Goal: Information Seeking & Learning: Learn about a topic

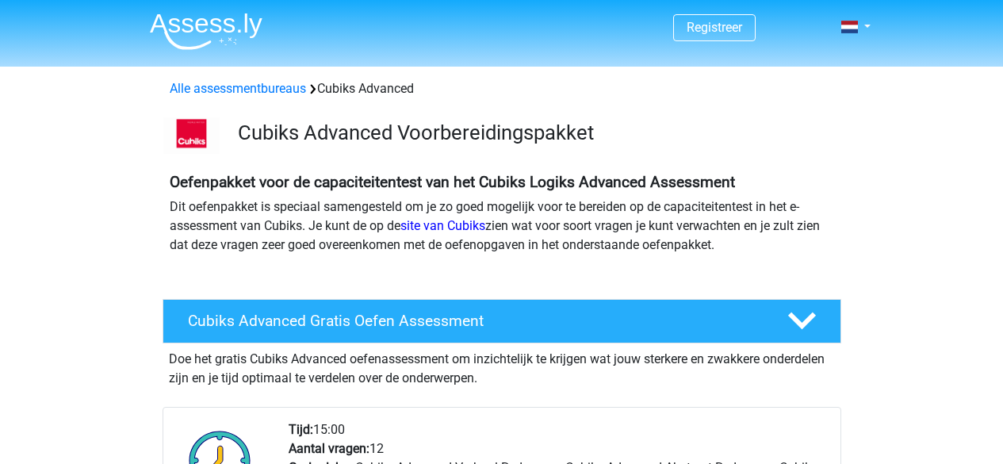
scroll to position [317, 0]
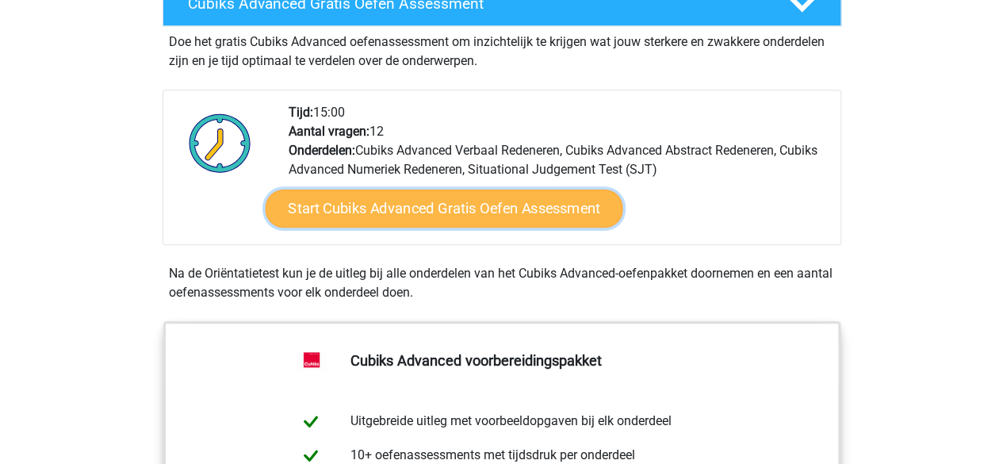
click at [579, 222] on link "Start Cubiks Advanced Gratis Oefen Assessment" at bounding box center [444, 209] width 358 height 38
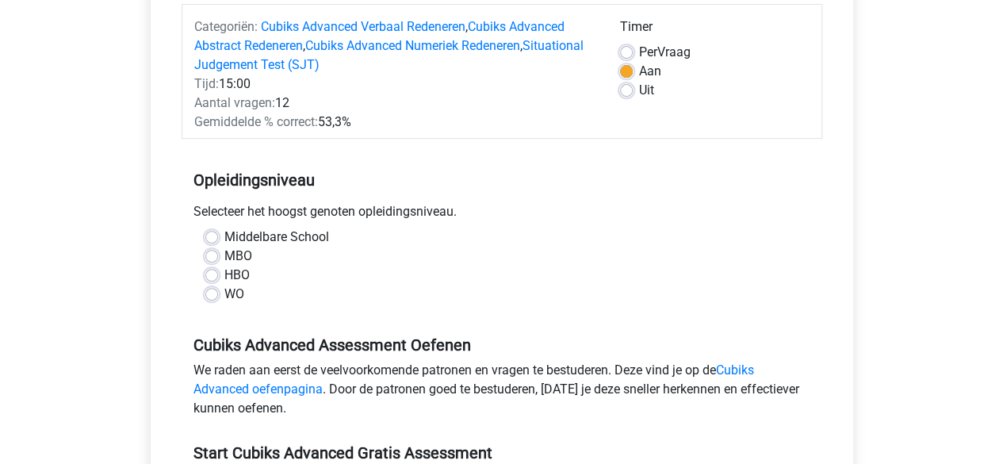
scroll to position [238, 0]
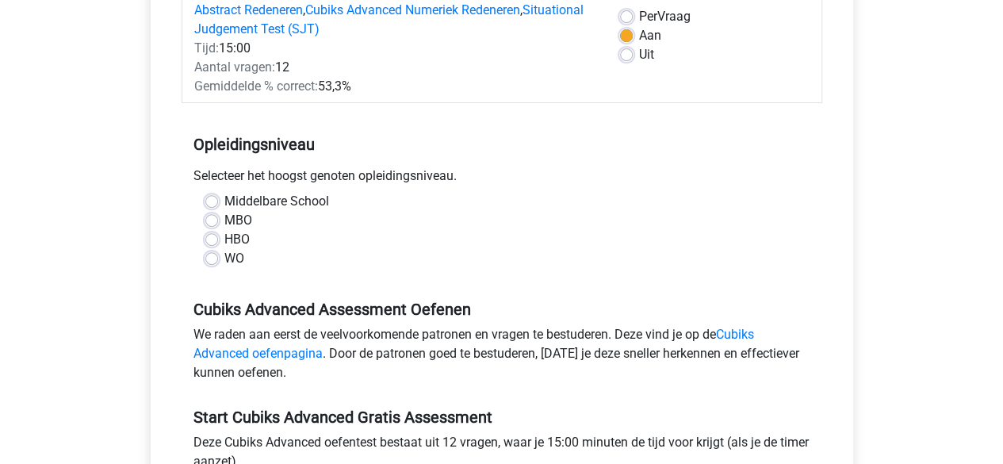
click at [242, 218] on label "MBO" at bounding box center [238, 220] width 28 height 19
click at [218, 218] on input "MBO" at bounding box center [211, 219] width 13 height 16
radio input "true"
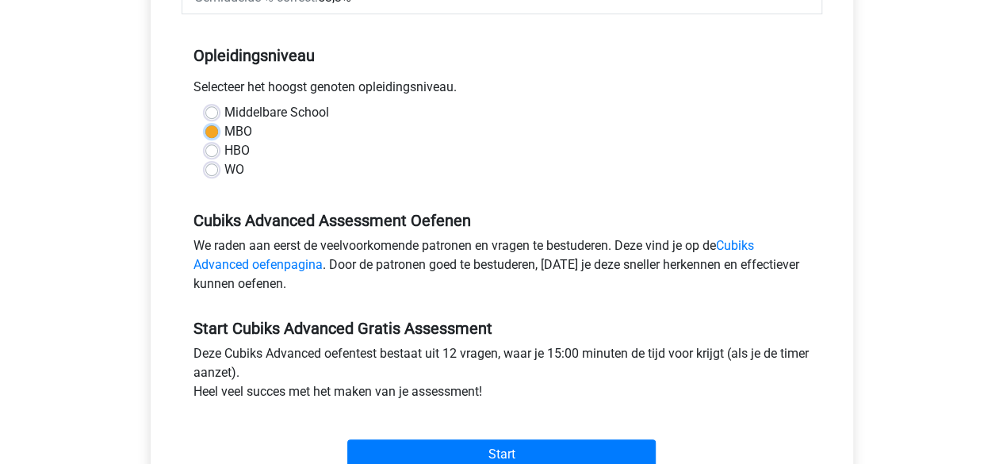
scroll to position [476, 0]
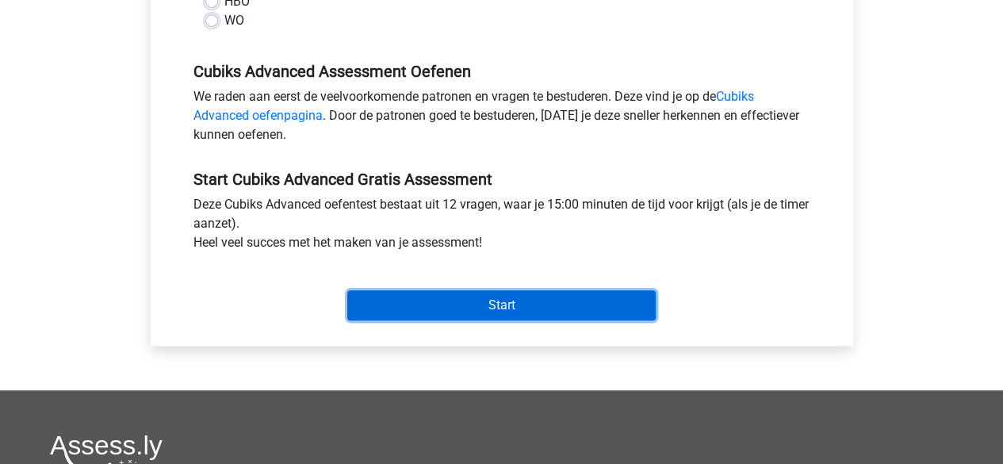
click at [620, 317] on input "Start" at bounding box center [501, 305] width 308 height 30
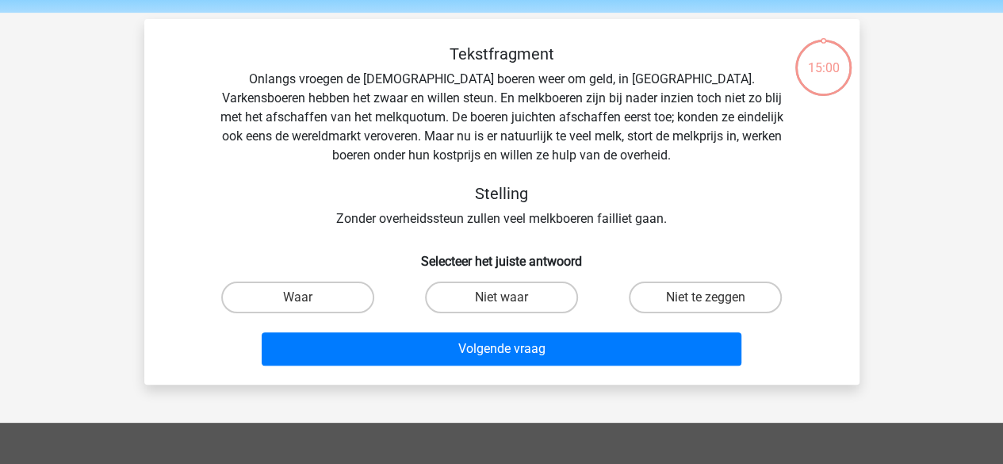
scroll to position [79, 0]
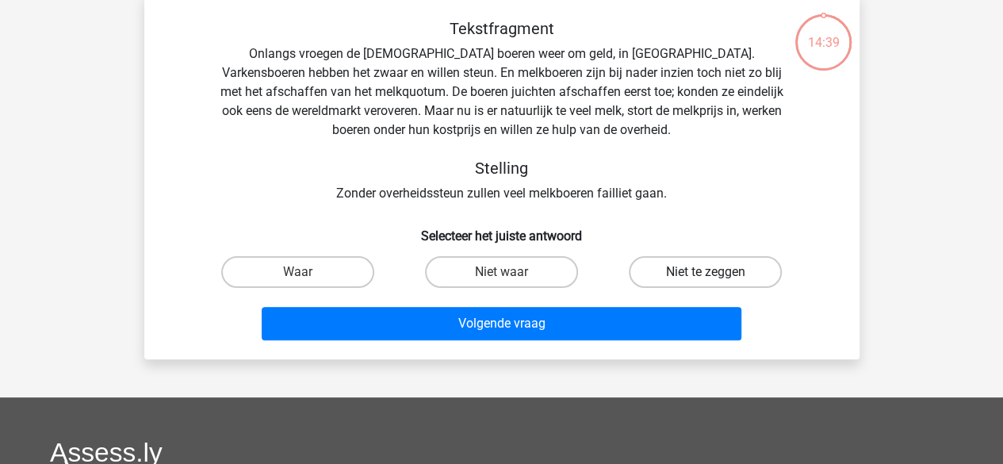
click at [660, 278] on label "Niet te zeggen" at bounding box center [705, 272] width 153 height 32
click at [706, 278] on input "Niet te zeggen" at bounding box center [711, 277] width 10 height 10
radio input "true"
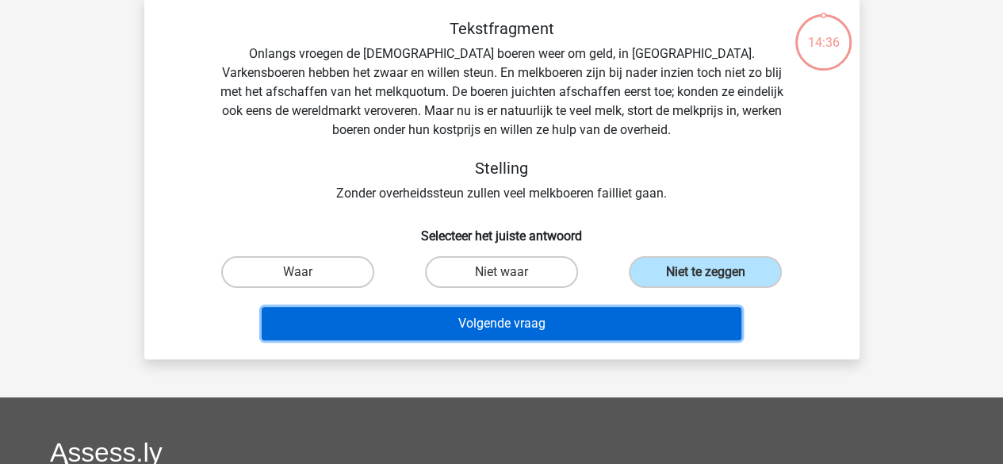
click at [459, 326] on button "Volgende vraag" at bounding box center [502, 323] width 480 height 33
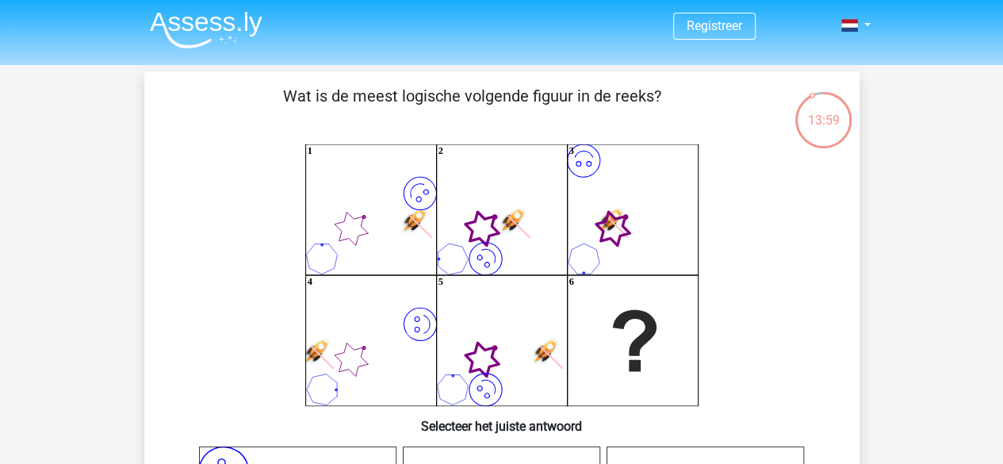
scroll to position [0, 0]
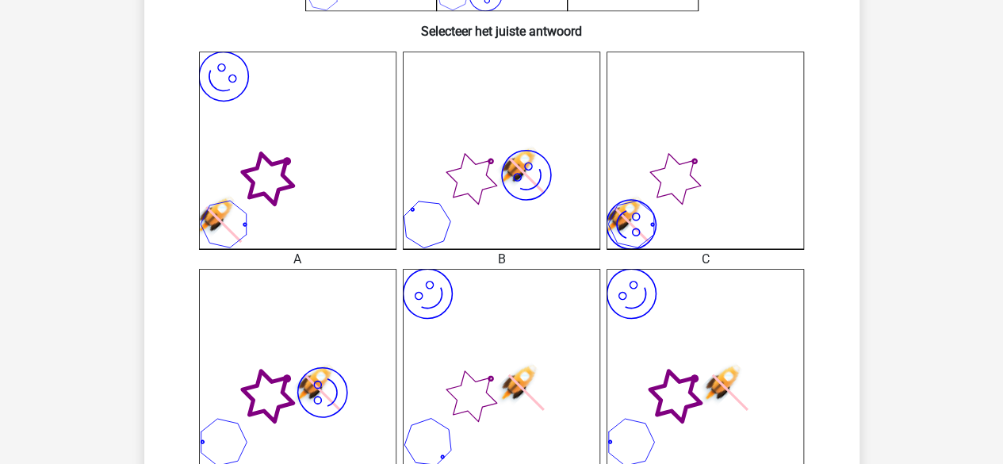
click at [714, 282] on icon "image/svg+xml" at bounding box center [705, 367] width 197 height 197
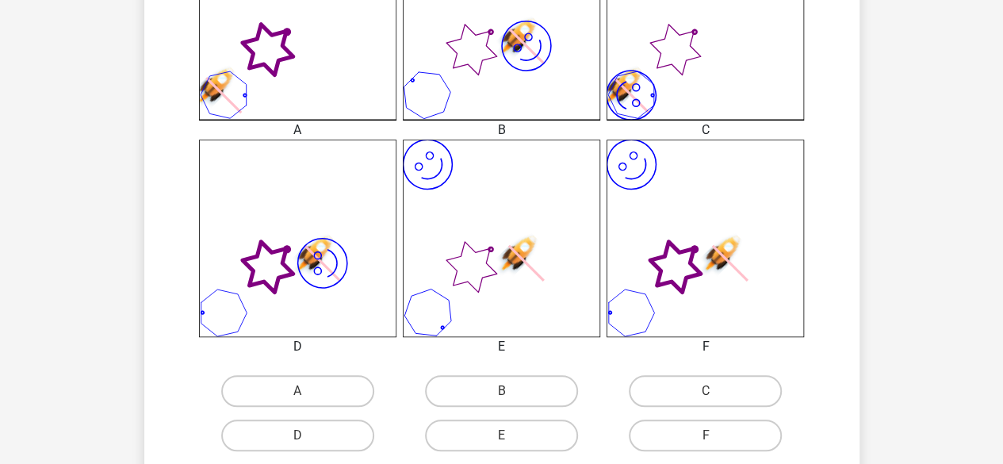
scroll to position [714, 0]
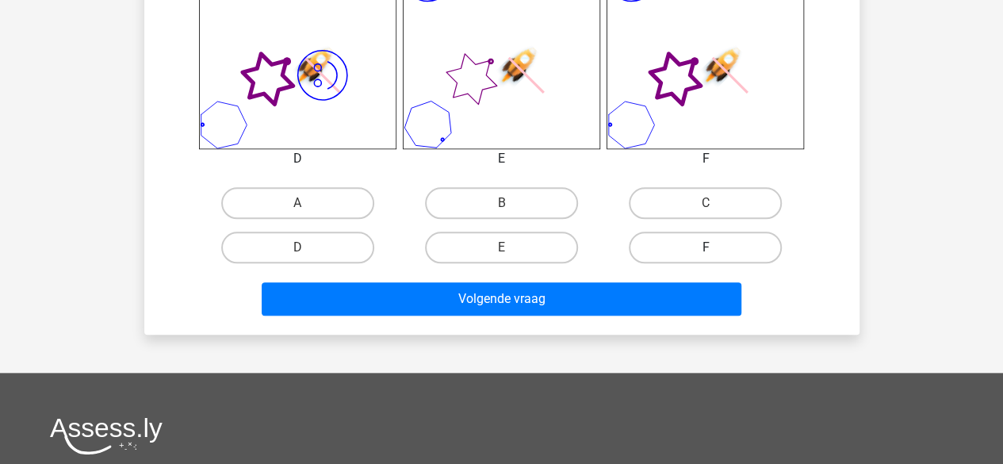
click at [689, 239] on label "F" at bounding box center [705, 248] width 153 height 32
click at [706, 247] on input "F" at bounding box center [711, 252] width 10 height 10
radio input "true"
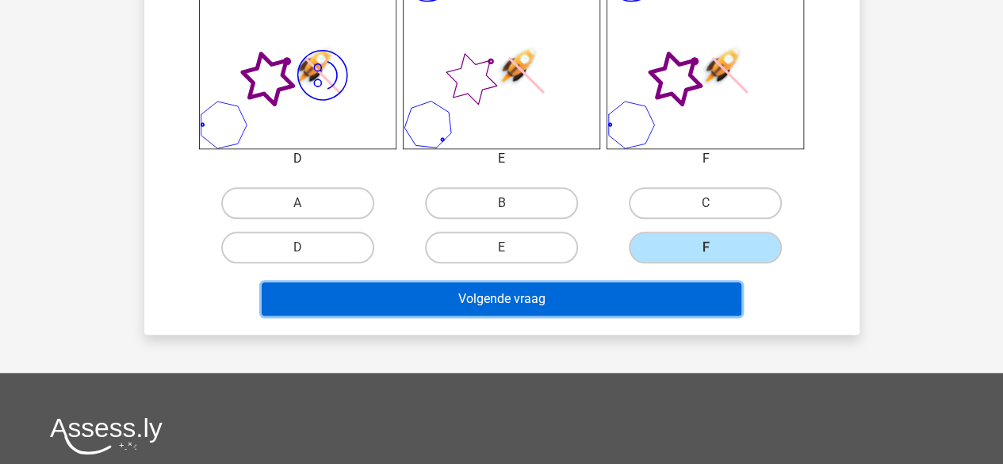
click at [637, 285] on button "Volgende vraag" at bounding box center [502, 298] width 480 height 33
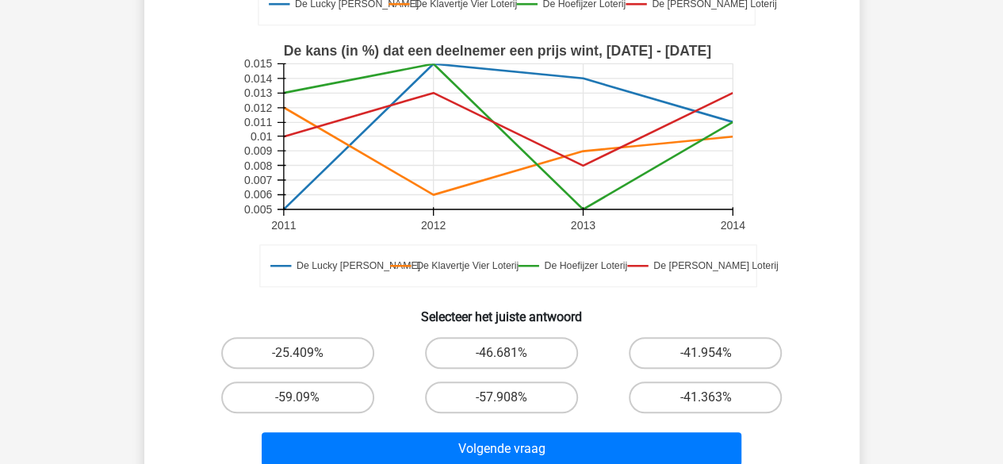
scroll to position [476, 0]
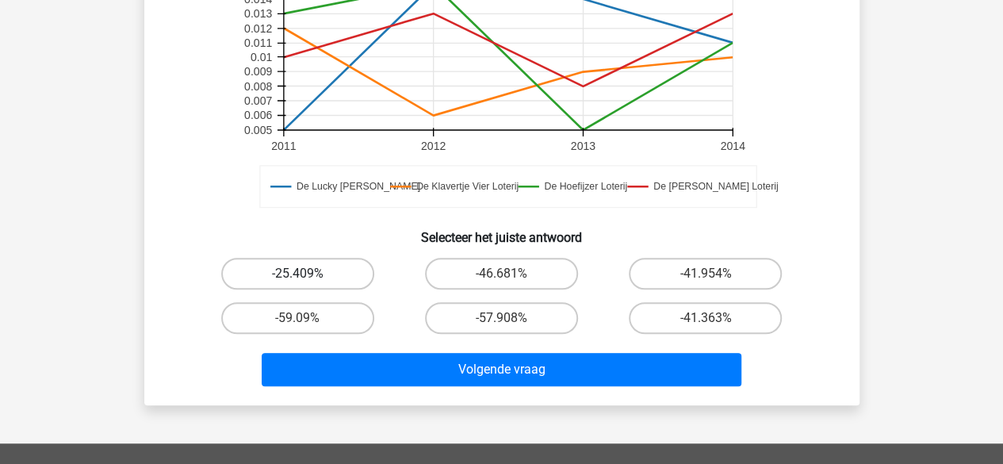
click at [272, 285] on label "-25.409%" at bounding box center [297, 274] width 153 height 32
click at [297, 284] on input "-25.409%" at bounding box center [302, 279] width 10 height 10
radio input "true"
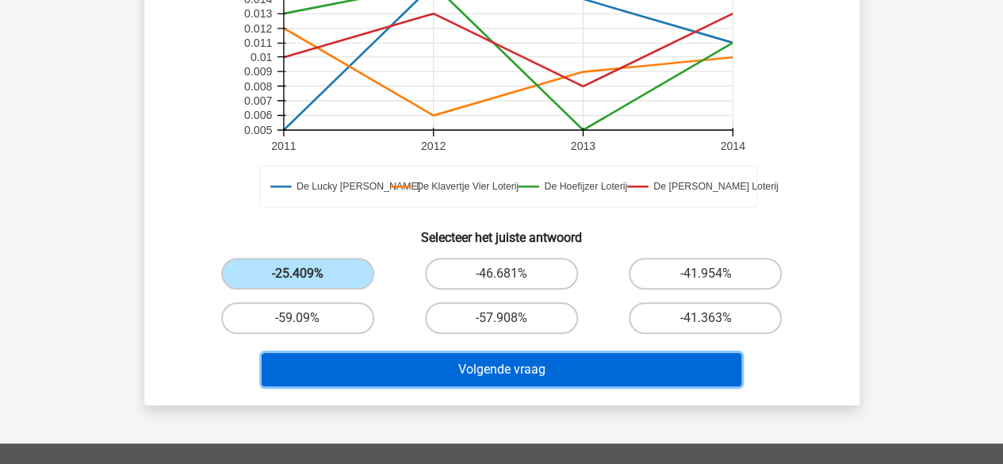
click at [544, 375] on button "Volgende vraag" at bounding box center [502, 369] width 480 height 33
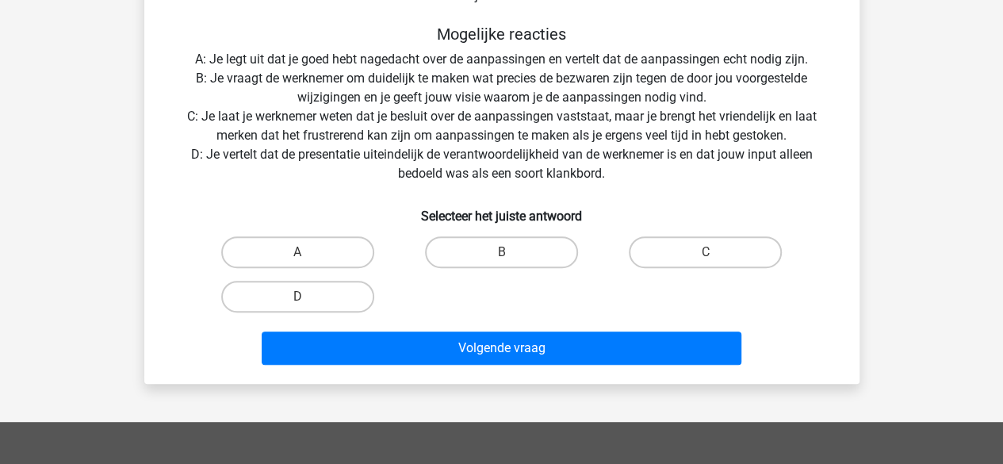
scroll to position [238, 0]
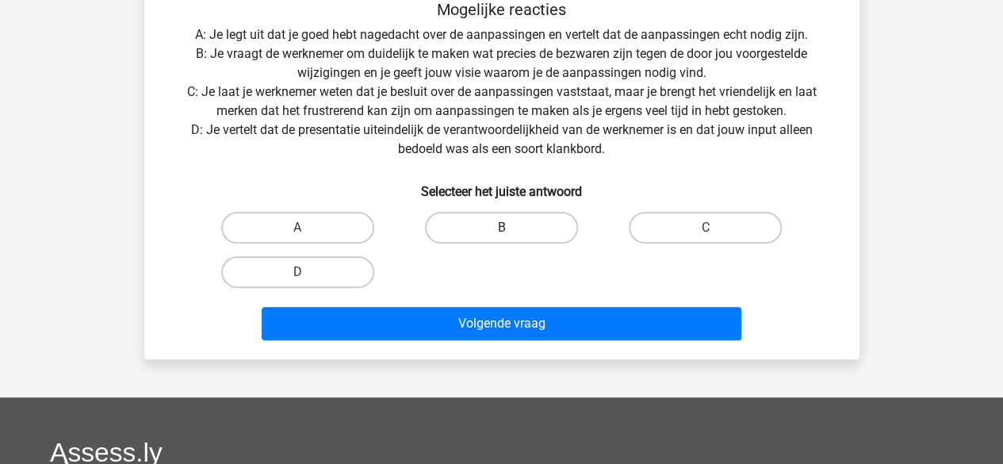
click at [465, 227] on label "B" at bounding box center [501, 228] width 153 height 32
click at [501, 228] on input "B" at bounding box center [506, 233] width 10 height 10
radio input "true"
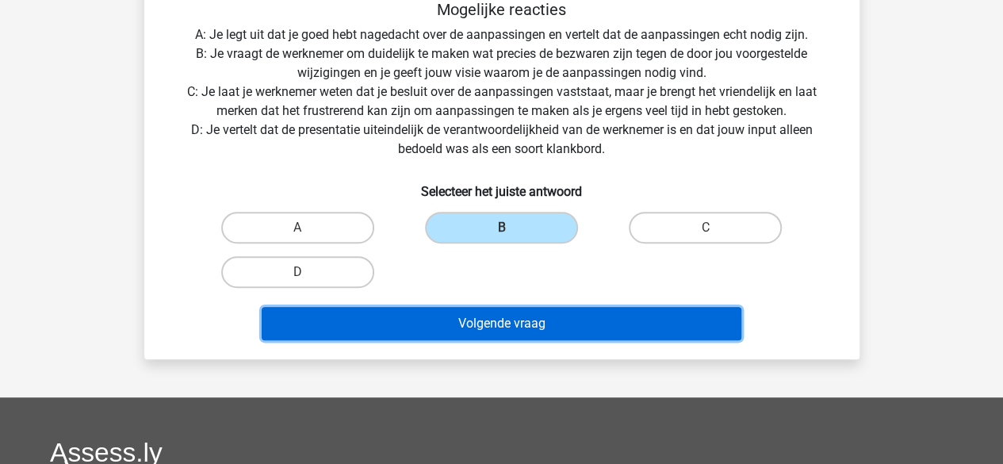
click at [477, 321] on button "Volgende vraag" at bounding box center [502, 323] width 480 height 33
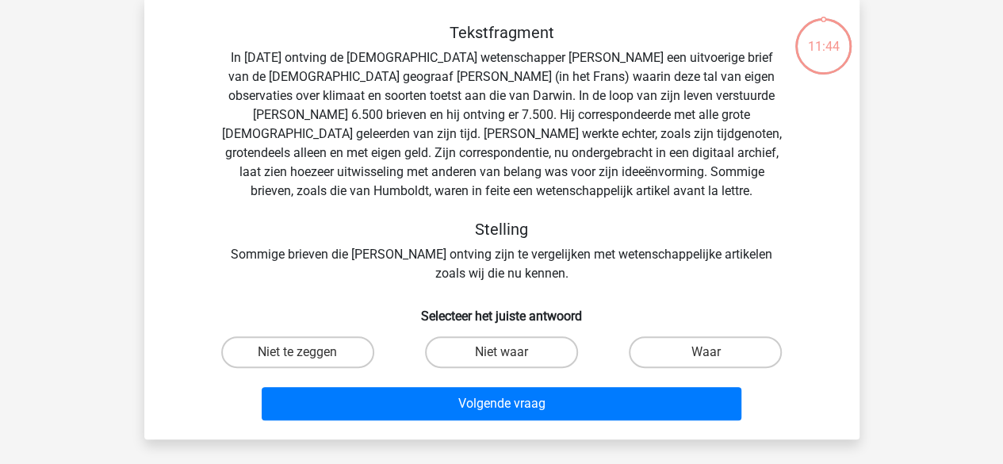
scroll to position [73, 0]
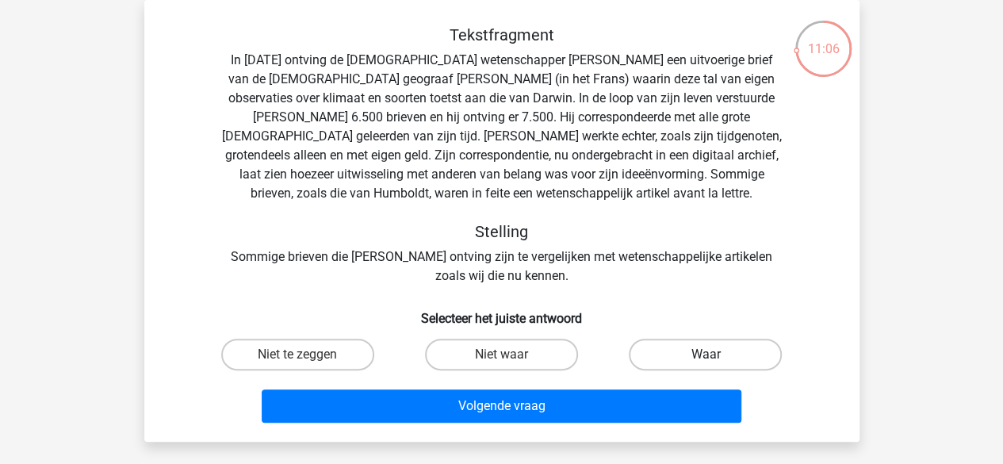
click at [679, 351] on label "Waar" at bounding box center [705, 355] width 153 height 32
click at [706, 354] on input "Waar" at bounding box center [711, 359] width 10 height 10
radio input "true"
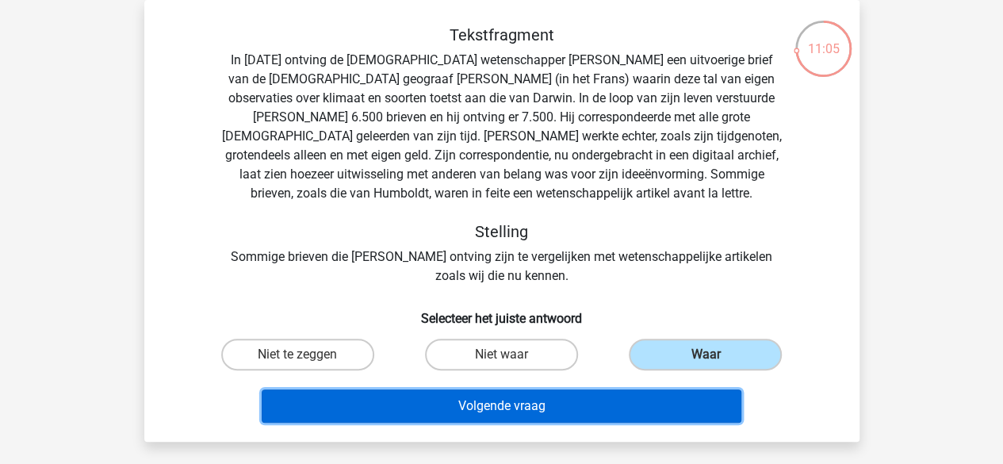
click at [577, 419] on button "Volgende vraag" at bounding box center [502, 405] width 480 height 33
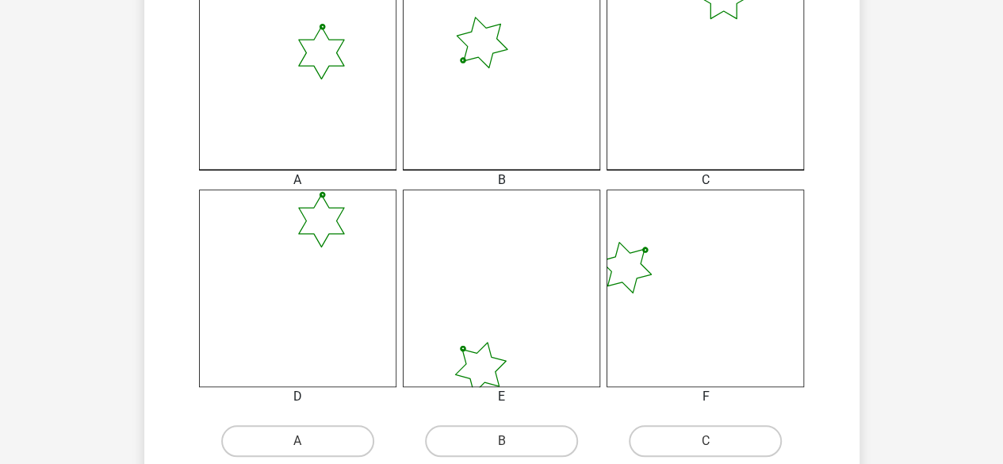
scroll to position [555, 0]
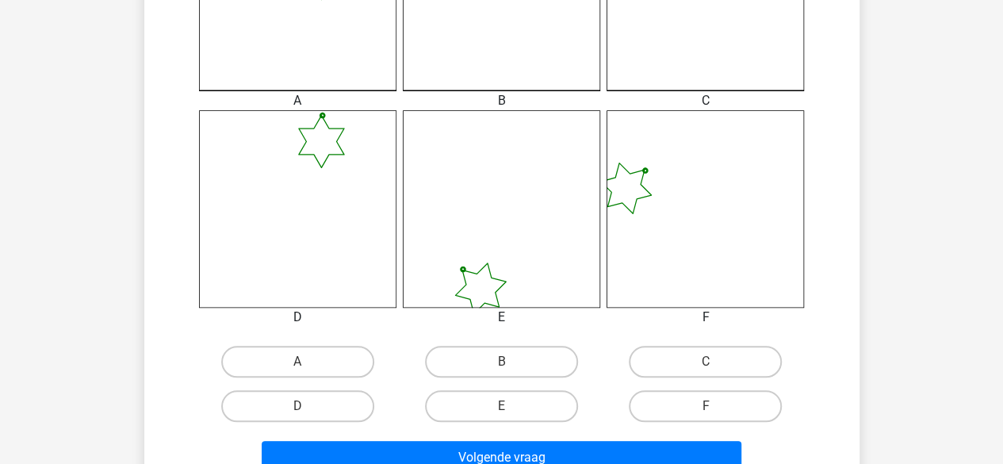
click at [344, 217] on icon at bounding box center [297, 208] width 197 height 197
click at [323, 399] on label "D" at bounding box center [297, 406] width 153 height 32
click at [308, 406] on input "D" at bounding box center [302, 411] width 10 height 10
radio input "true"
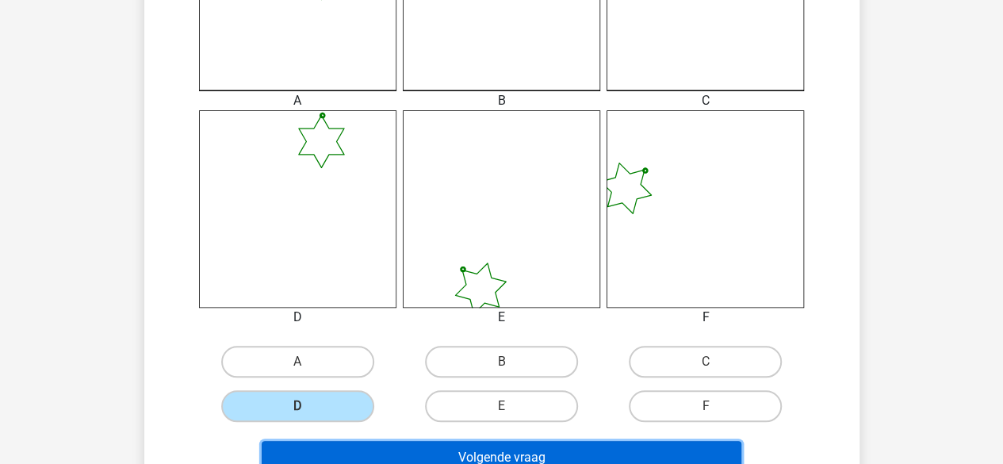
click at [517, 448] on button "Volgende vraag" at bounding box center [502, 457] width 480 height 33
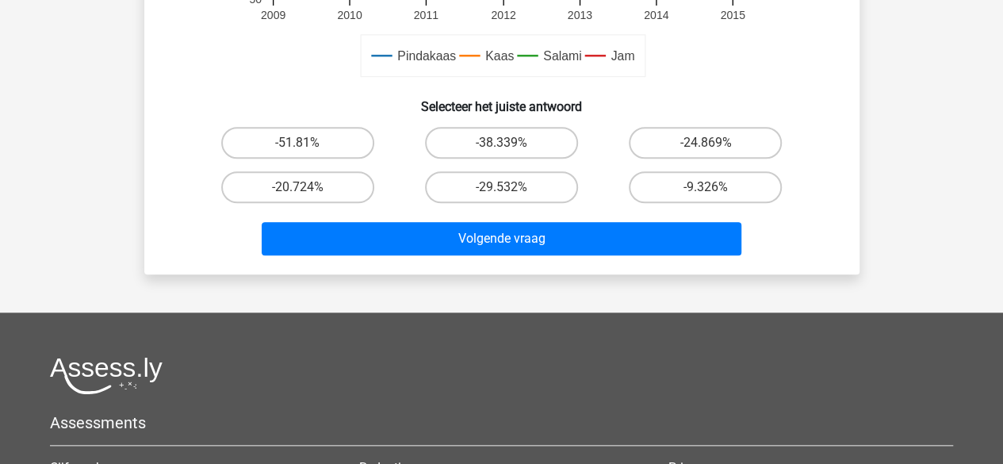
scroll to position [634, 0]
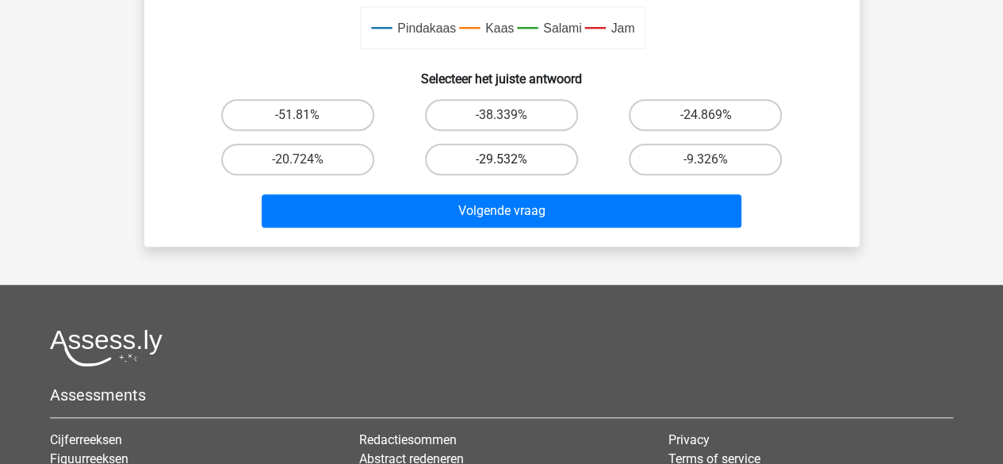
click at [523, 165] on label "-29.532%" at bounding box center [501, 160] width 153 height 32
click at [511, 165] on input "-29.532%" at bounding box center [506, 164] width 10 height 10
radio input "true"
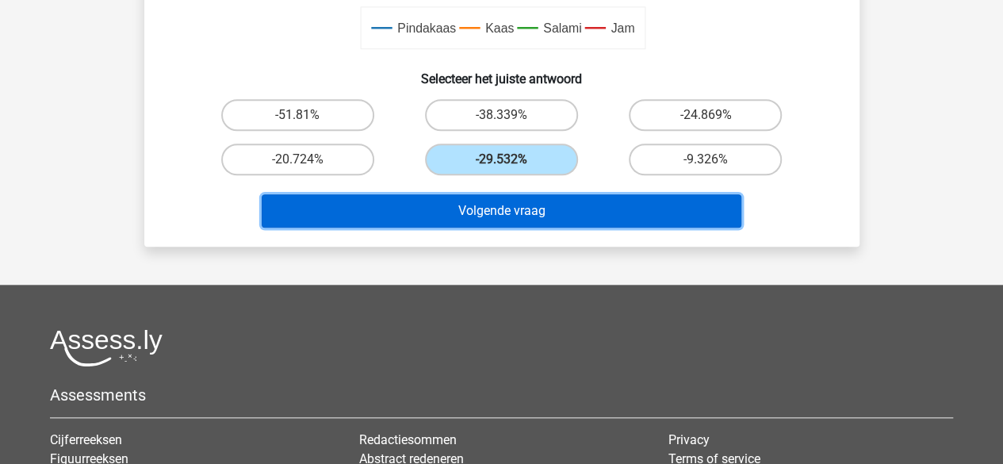
click at [546, 209] on button "Volgende vraag" at bounding box center [502, 210] width 480 height 33
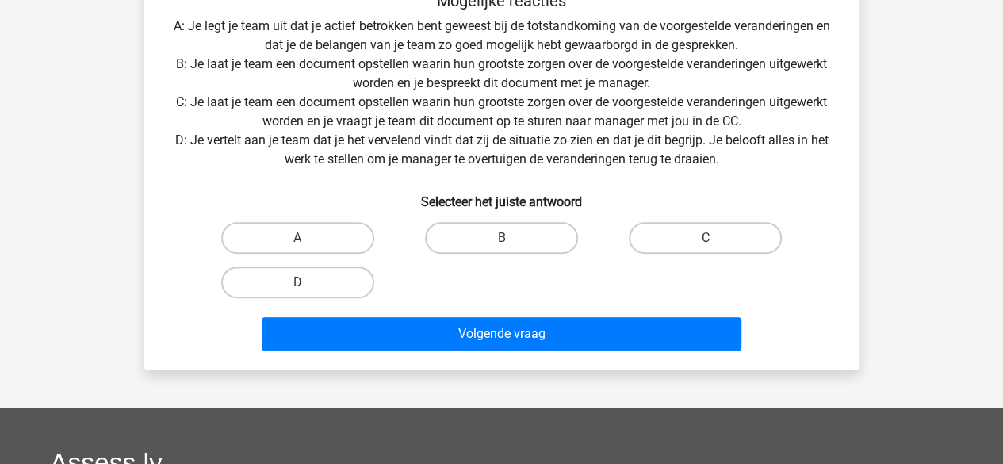
scroll to position [317, 0]
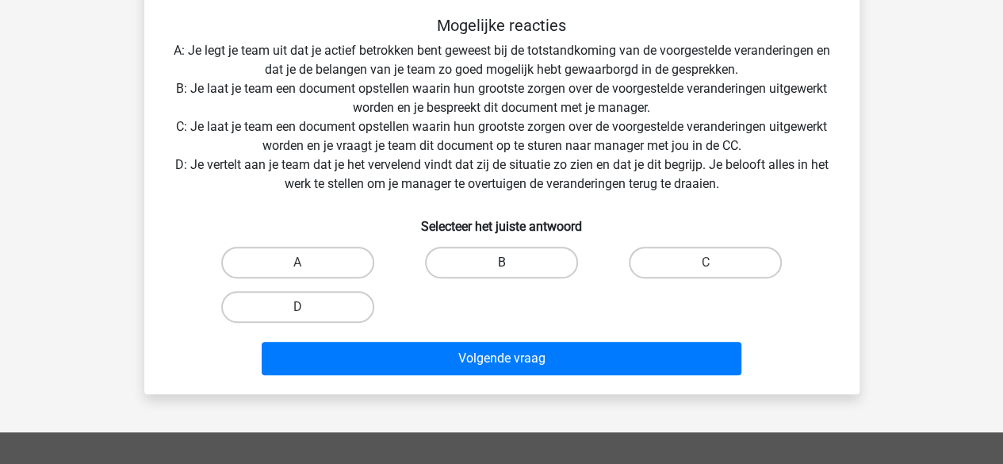
click at [465, 251] on label "B" at bounding box center [501, 263] width 153 height 32
click at [501, 262] on input "B" at bounding box center [506, 267] width 10 height 10
radio input "true"
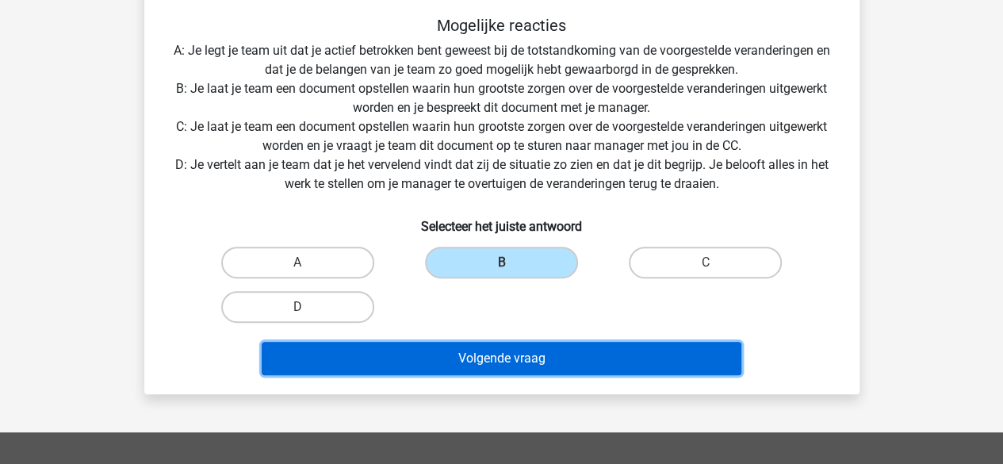
click at [549, 357] on button "Volgende vraag" at bounding box center [502, 358] width 480 height 33
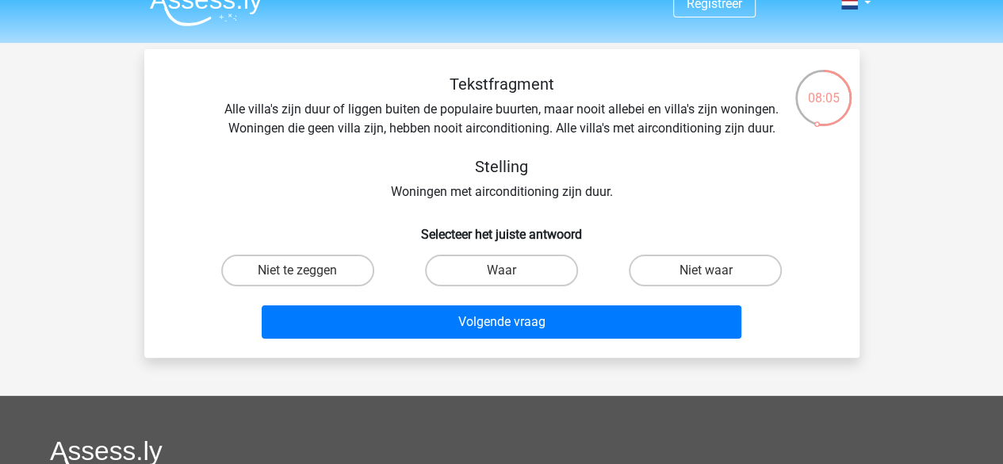
scroll to position [0, 0]
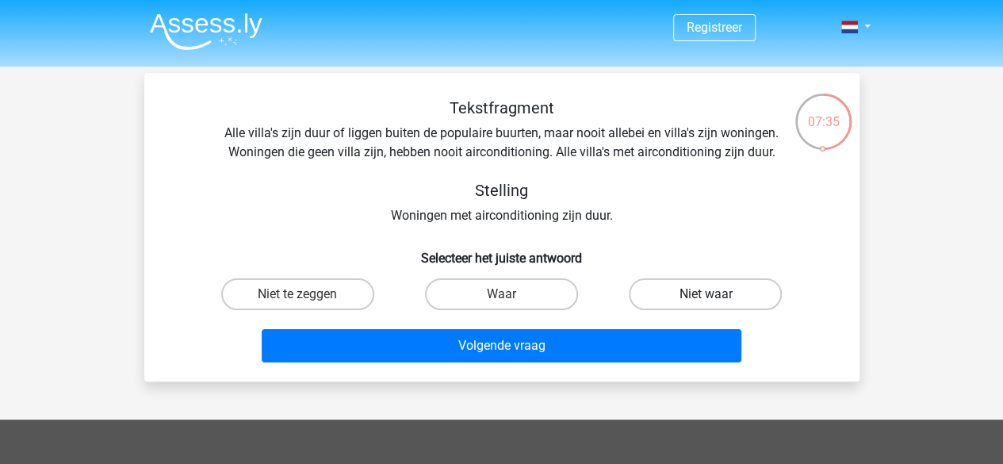
click at [690, 303] on label "Niet waar" at bounding box center [705, 294] width 153 height 32
click at [706, 303] on input "Niet waar" at bounding box center [711, 299] width 10 height 10
radio input "true"
click at [557, 305] on label "Waar" at bounding box center [501, 294] width 153 height 32
click at [511, 305] on input "Waar" at bounding box center [506, 299] width 10 height 10
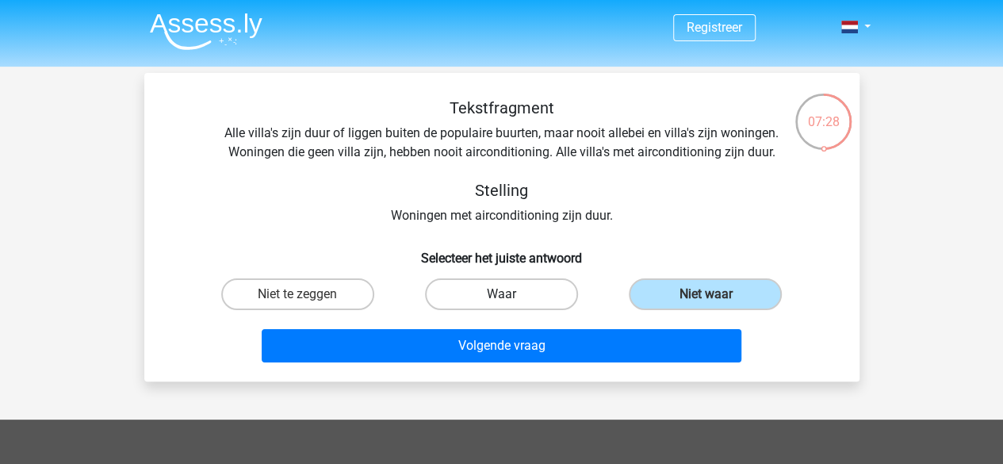
radio input "true"
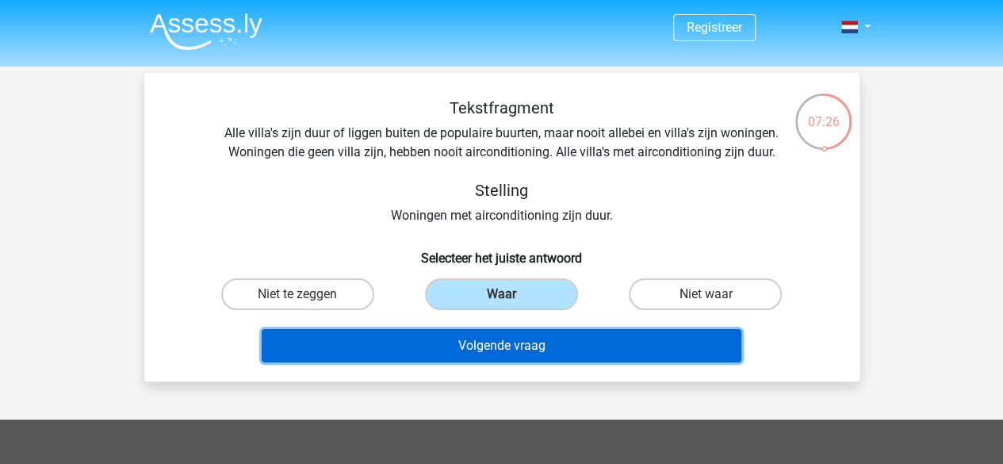
click at [596, 345] on button "Volgende vraag" at bounding box center [502, 345] width 480 height 33
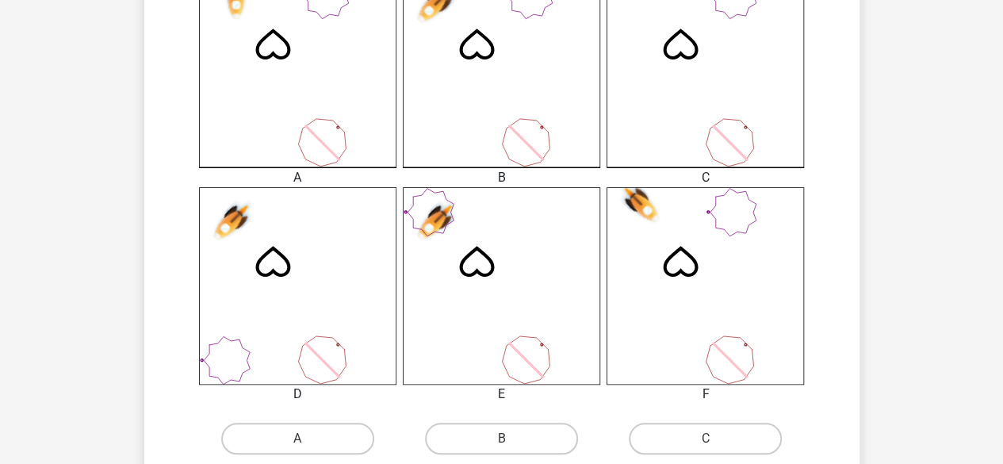
scroll to position [634, 0]
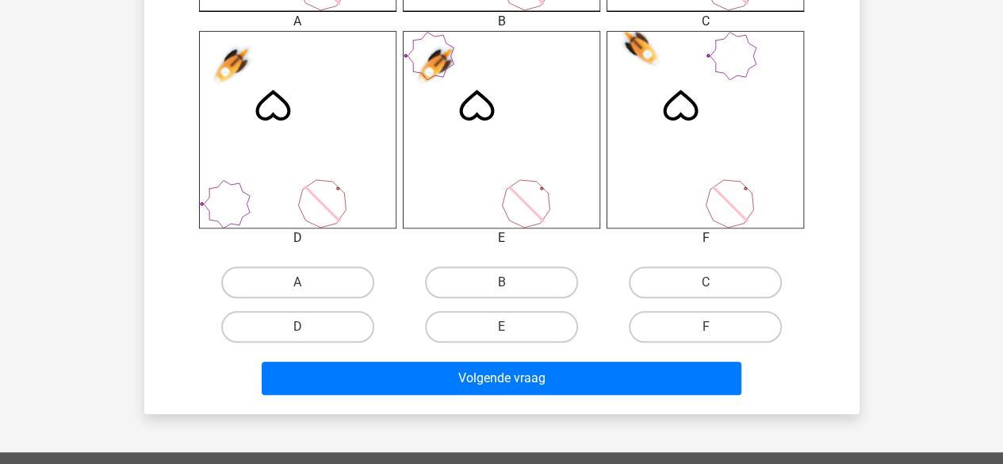
click at [689, 300] on div "C" at bounding box center [705, 282] width 204 height 44
click at [693, 289] on label "C" at bounding box center [705, 282] width 153 height 32
click at [706, 289] on input "C" at bounding box center [711, 287] width 10 height 10
radio input "true"
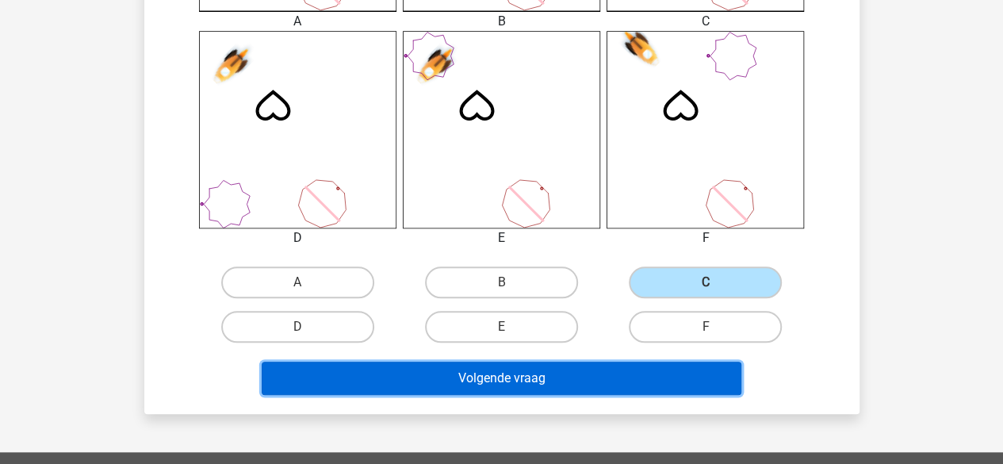
click at [640, 370] on button "Volgende vraag" at bounding box center [502, 378] width 480 height 33
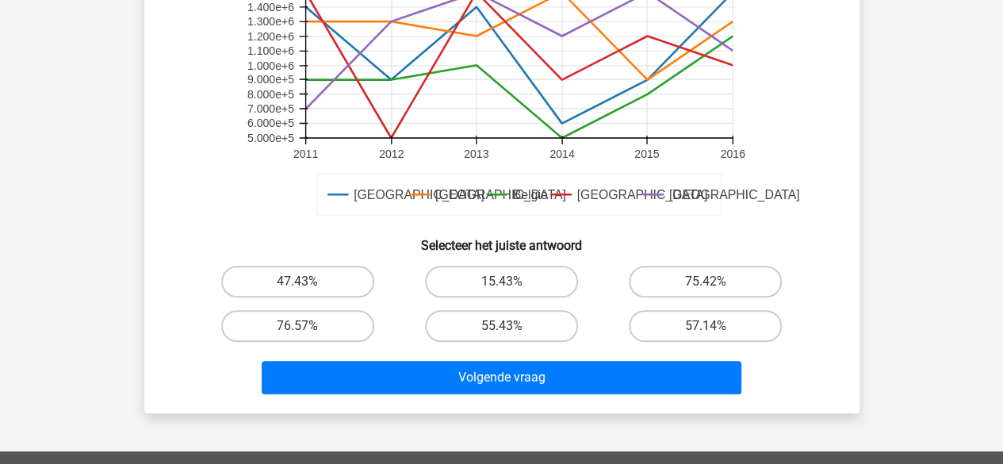
scroll to position [555, 0]
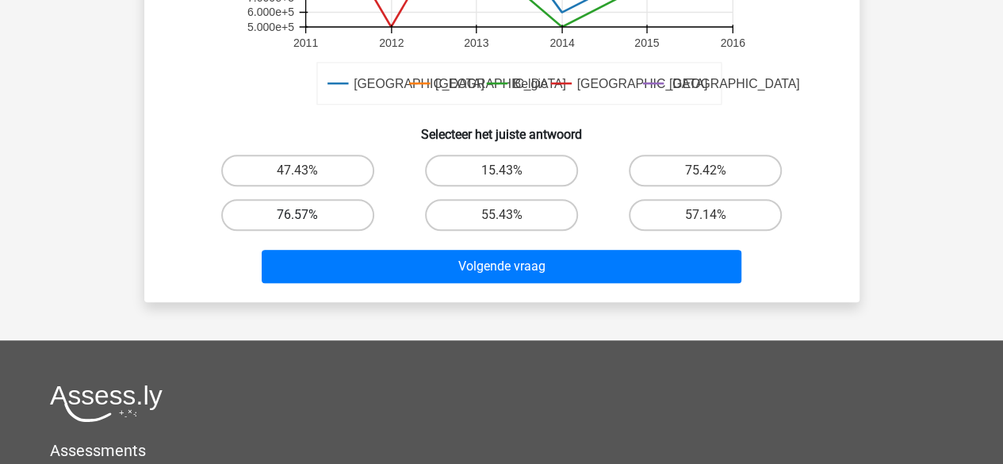
click at [312, 212] on label "76.57%" at bounding box center [297, 215] width 153 height 32
click at [308, 215] on input "76.57%" at bounding box center [302, 220] width 10 height 10
radio input "true"
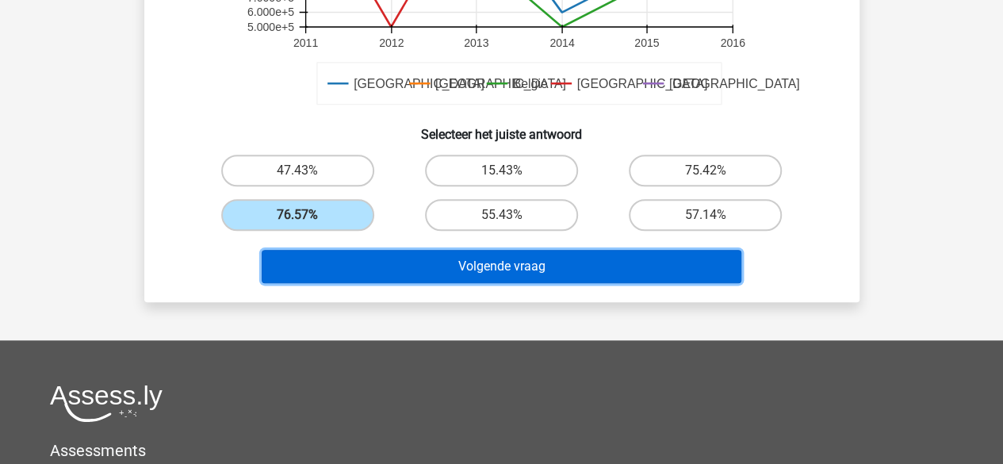
click at [527, 262] on button "Volgende vraag" at bounding box center [502, 266] width 480 height 33
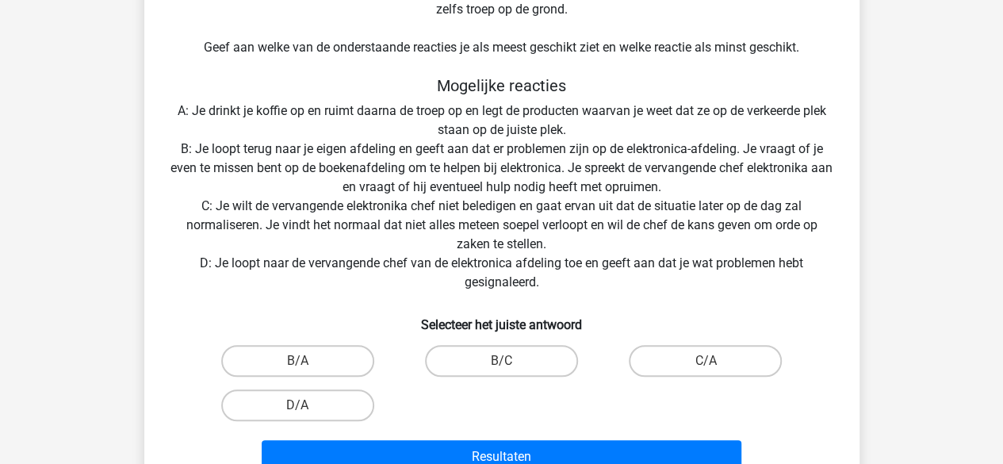
scroll to position [469, 0]
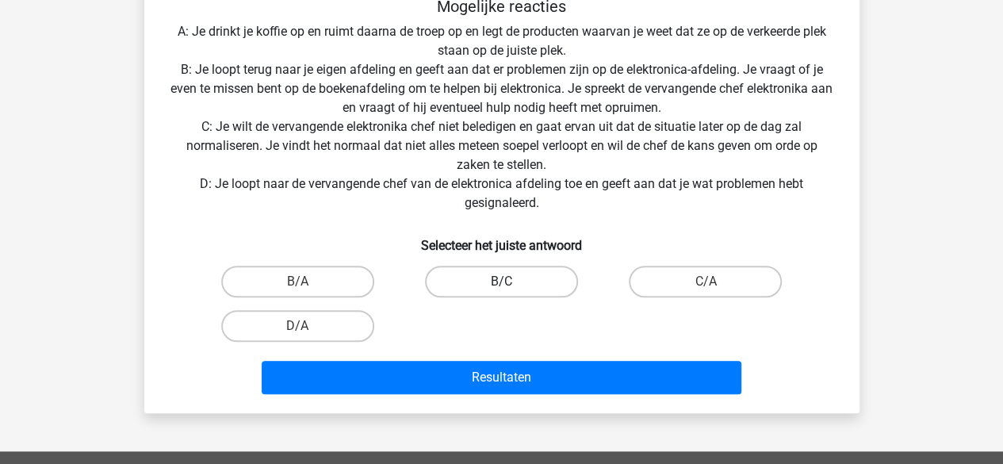
click at [502, 276] on label "B/C" at bounding box center [501, 282] width 153 height 32
click at [502, 282] on input "B/C" at bounding box center [506, 287] width 10 height 10
radio input "true"
drag, startPoint x: 307, startPoint y: 280, endPoint x: 444, endPoint y: 237, distance: 143.7
click at [444, 237] on div "Situatie Je werkt als verkoopmedewerker bij een van de grootste boekhandels ter…" at bounding box center [502, 15] width 703 height 772
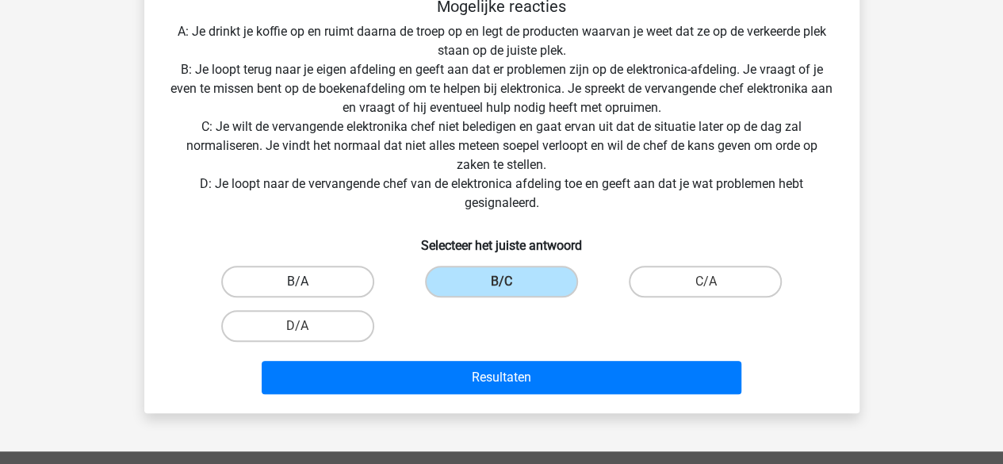
click at [309, 278] on label "B/A" at bounding box center [297, 282] width 153 height 32
click at [308, 282] on input "B/A" at bounding box center [302, 287] width 10 height 10
radio input "true"
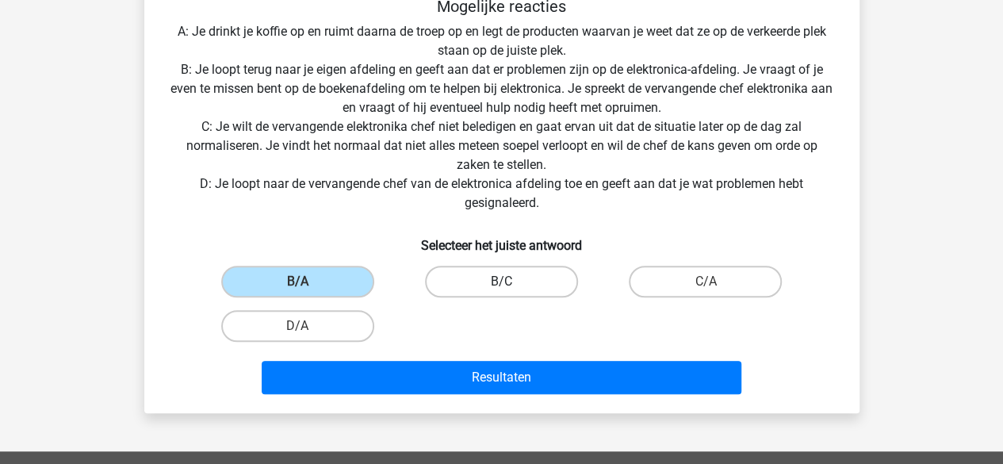
click at [492, 285] on label "B/C" at bounding box center [501, 282] width 153 height 32
click at [501, 285] on input "B/C" at bounding box center [506, 287] width 10 height 10
radio input "true"
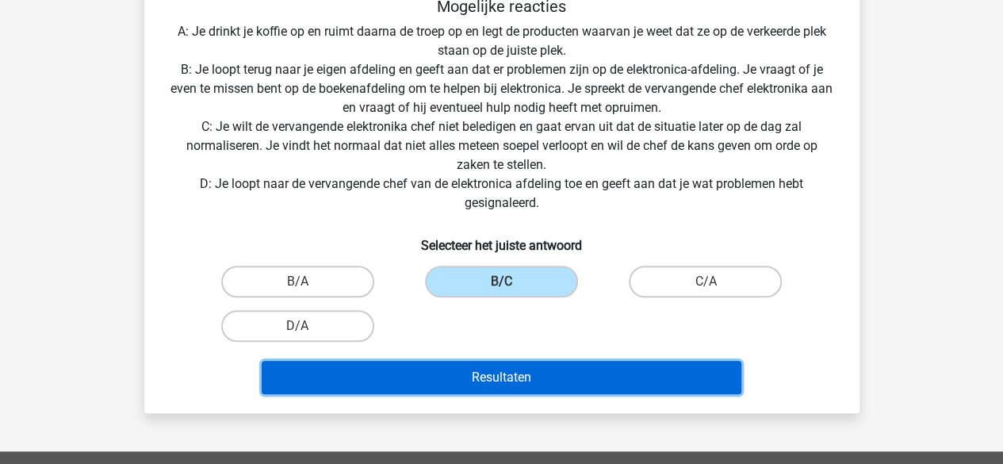
click at [519, 388] on button "Resultaten" at bounding box center [502, 377] width 480 height 33
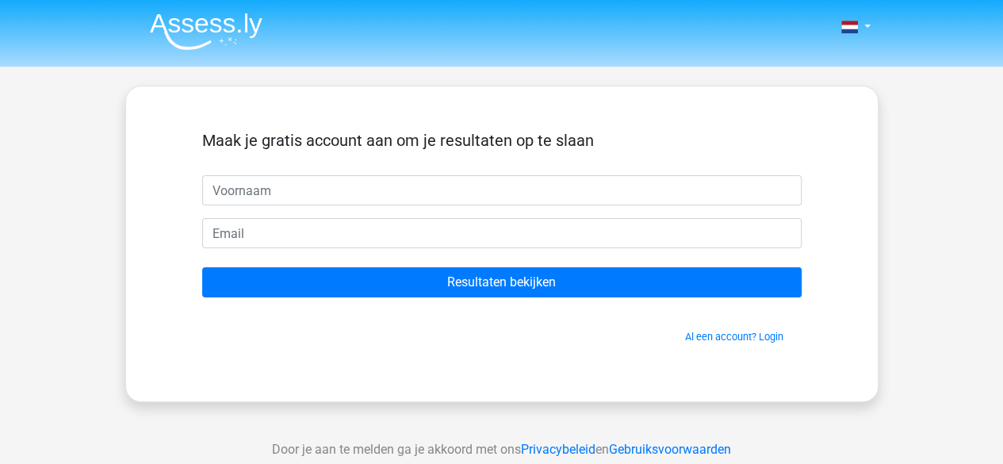
click at [639, 197] on input "text" at bounding box center [502, 190] width 600 height 30
type input "Evy"
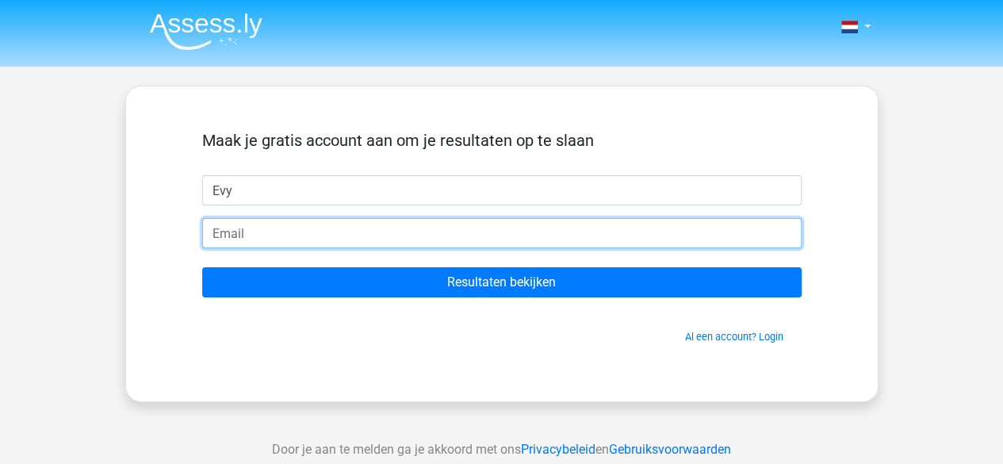
click at [331, 236] on input "email" at bounding box center [502, 233] width 600 height 30
type input "evy.bosman@mrmhealth.com"
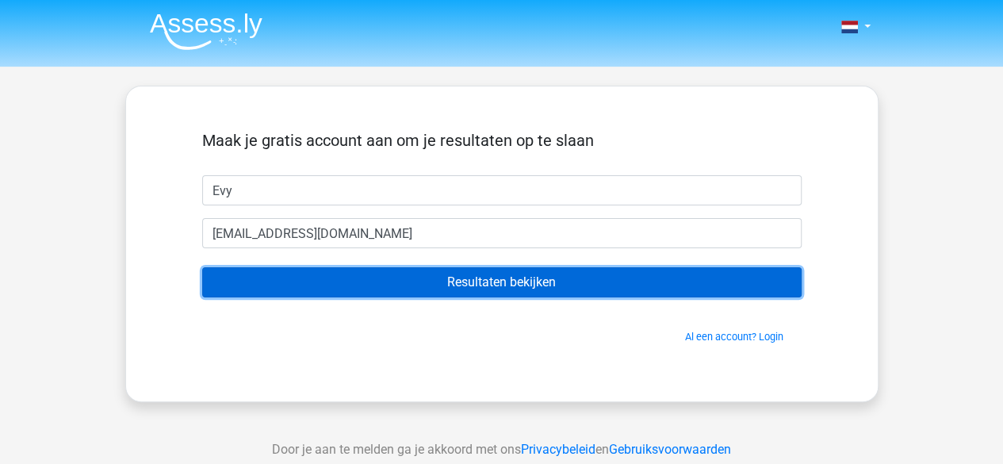
click at [372, 285] on input "Resultaten bekijken" at bounding box center [502, 282] width 600 height 30
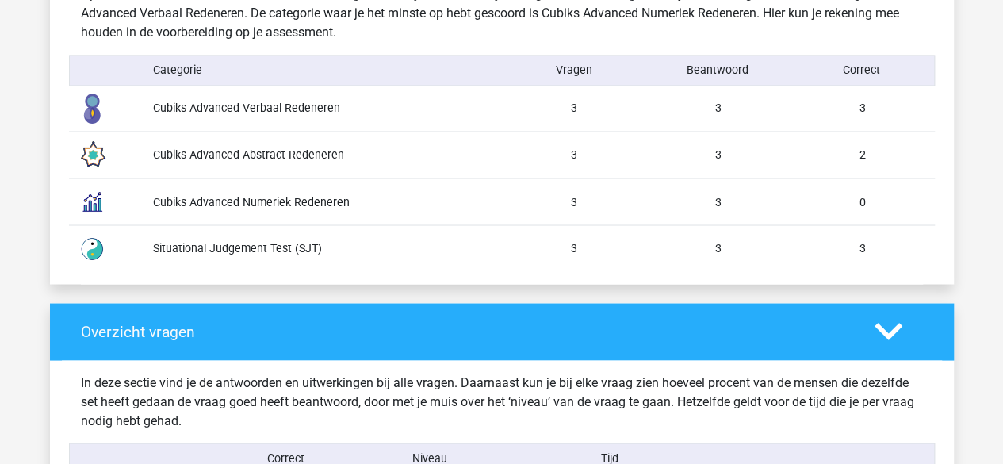
scroll to position [1348, 0]
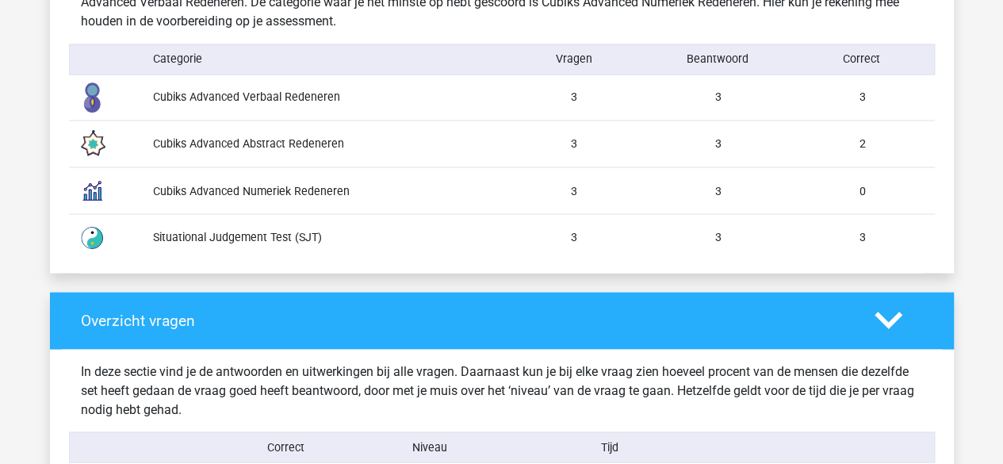
click at [583, 178] on div "Cubiks Advanced Numeriek Redeneren 3 3 0" at bounding box center [502, 190] width 866 height 47
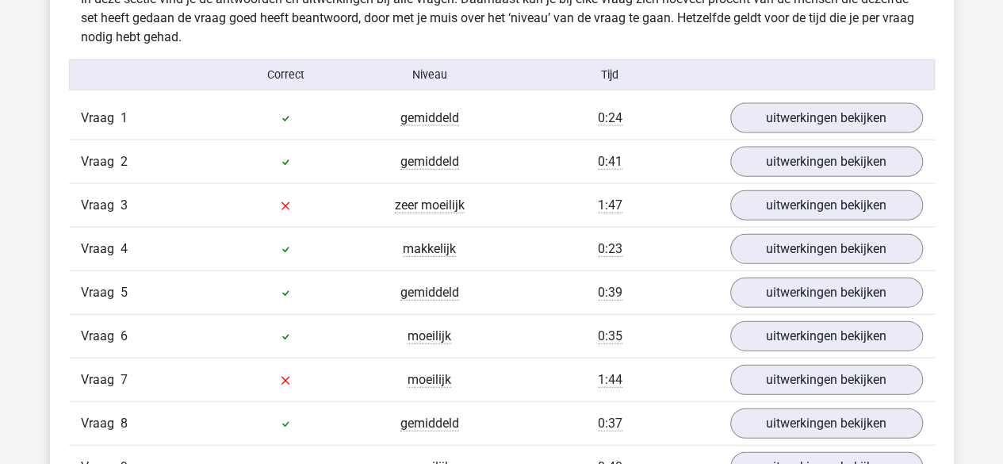
scroll to position [1745, 0]
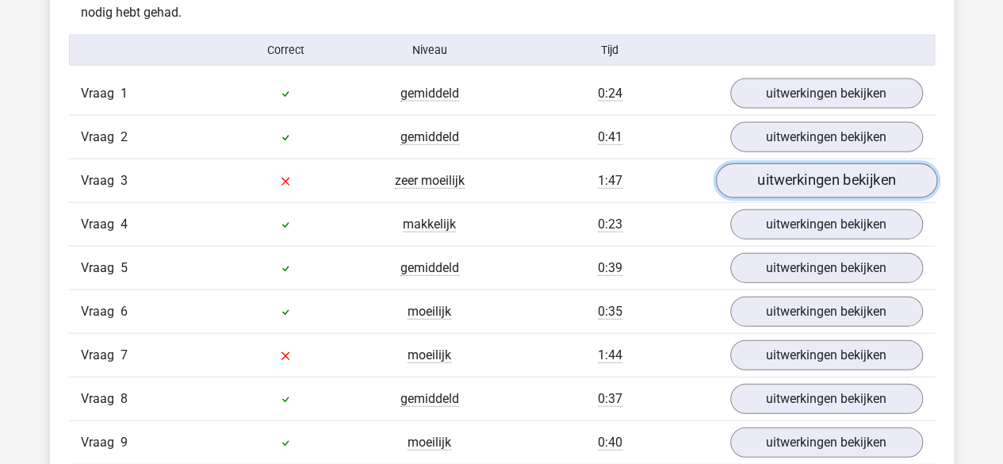
click at [856, 174] on link "uitwerkingen bekijken" at bounding box center [825, 180] width 221 height 35
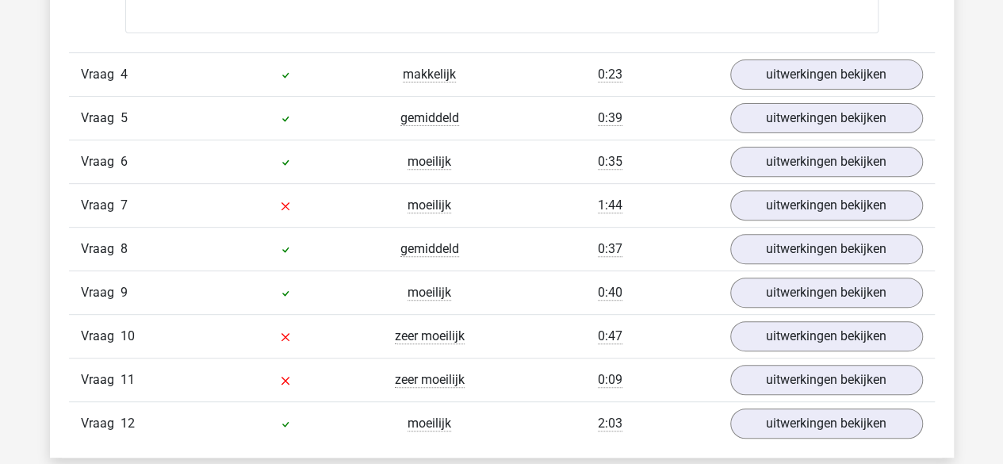
scroll to position [3251, 0]
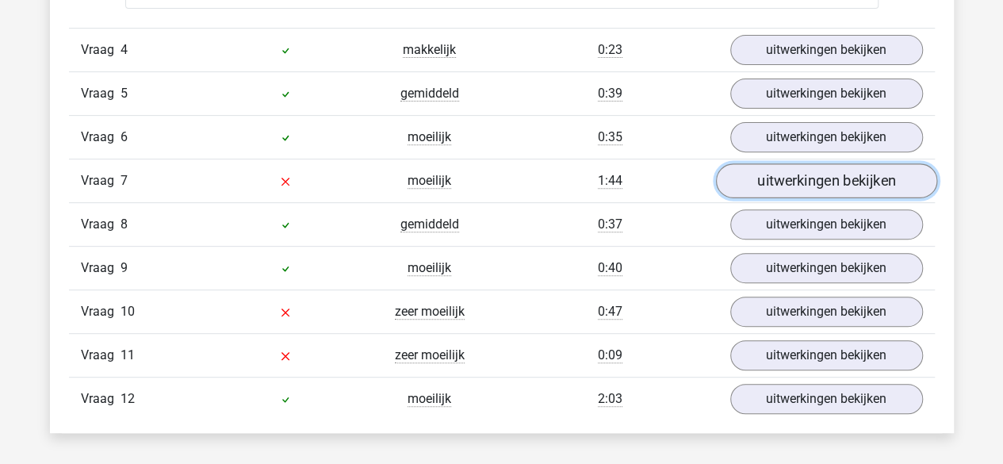
click at [783, 187] on link "uitwerkingen bekijken" at bounding box center [825, 181] width 221 height 35
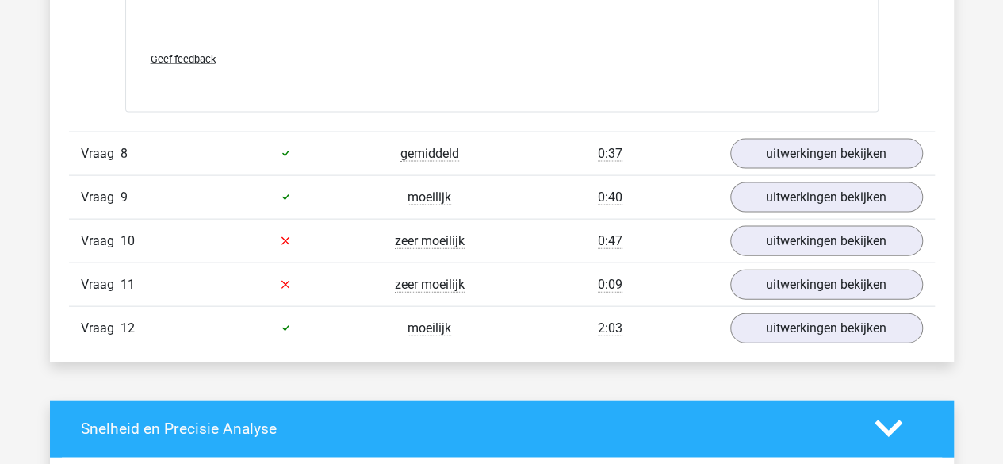
scroll to position [4837, 0]
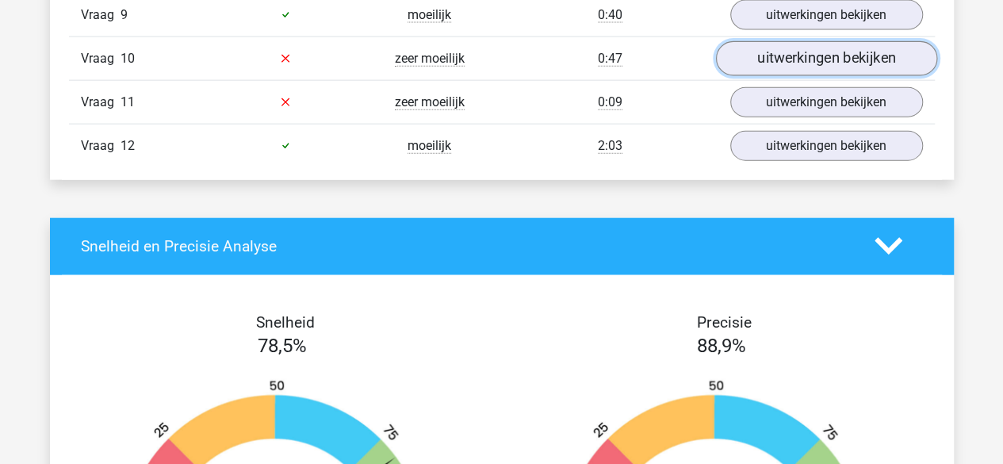
click at [807, 44] on link "uitwerkingen bekijken" at bounding box center [825, 58] width 221 height 35
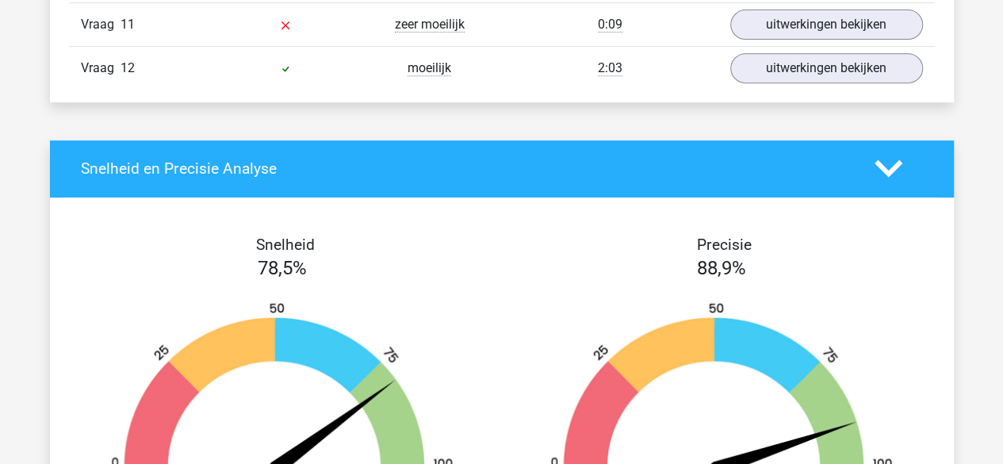
scroll to position [6185, 0]
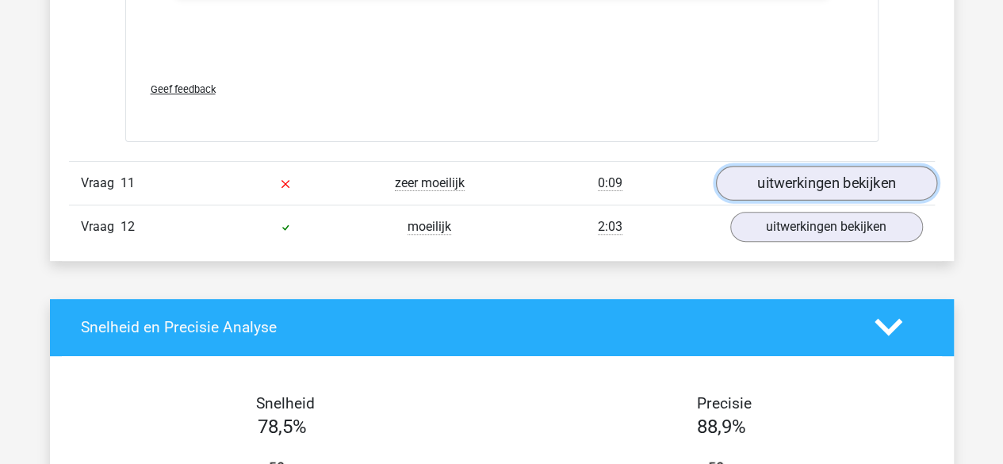
click at [851, 183] on link "uitwerkingen bekijken" at bounding box center [825, 183] width 221 height 35
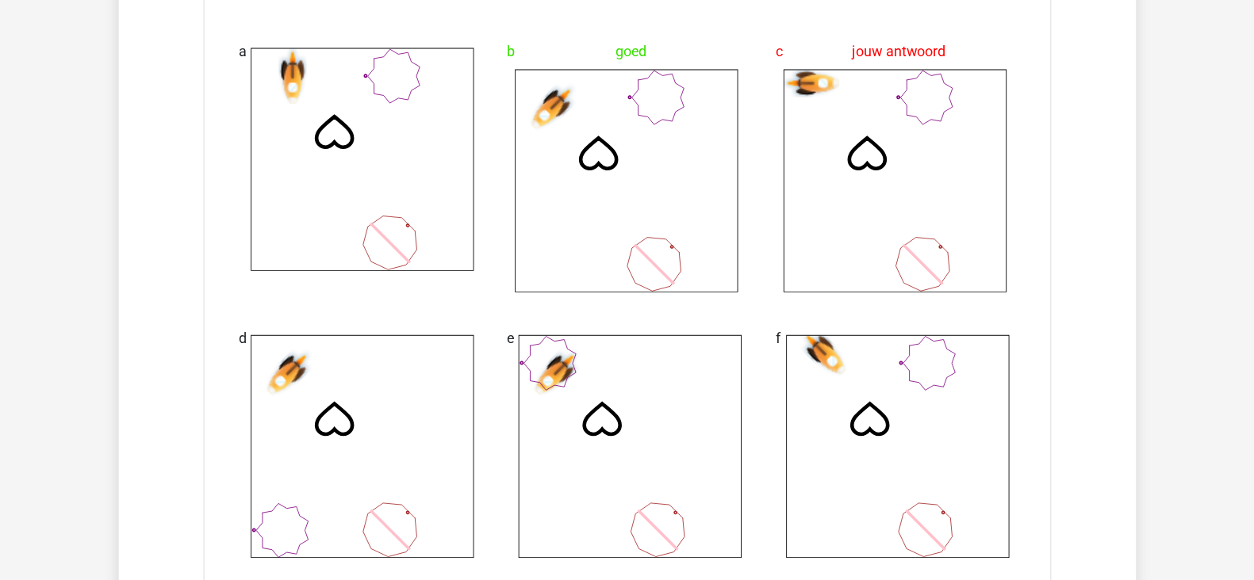
scroll to position [5233, 0]
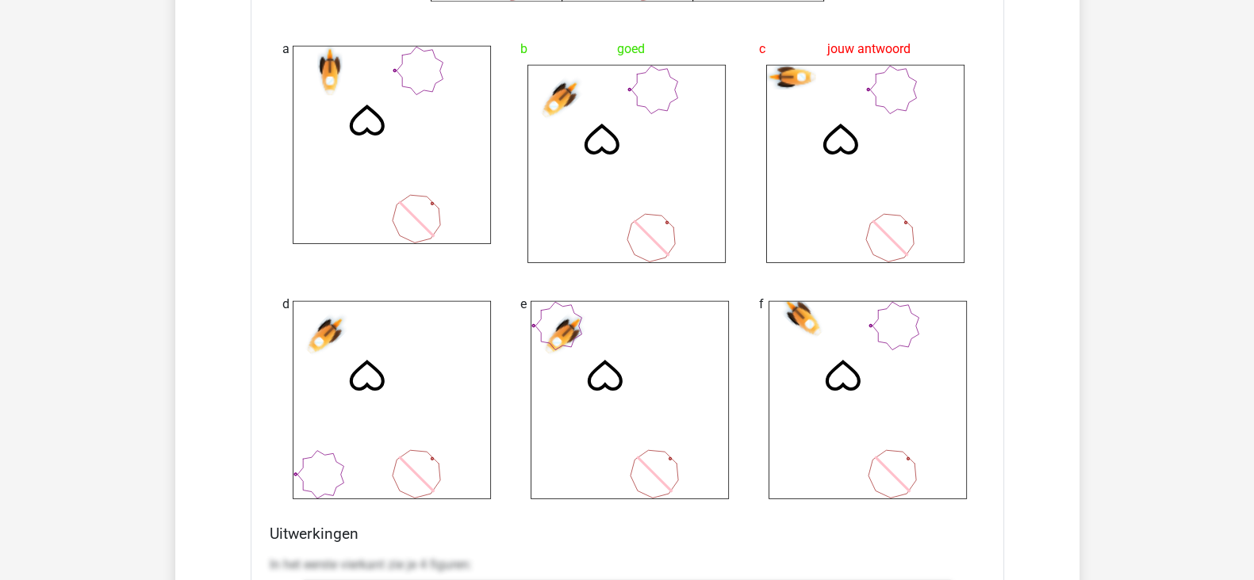
drag, startPoint x: 946, startPoint y: 1, endPoint x: 132, endPoint y: 287, distance: 862.5
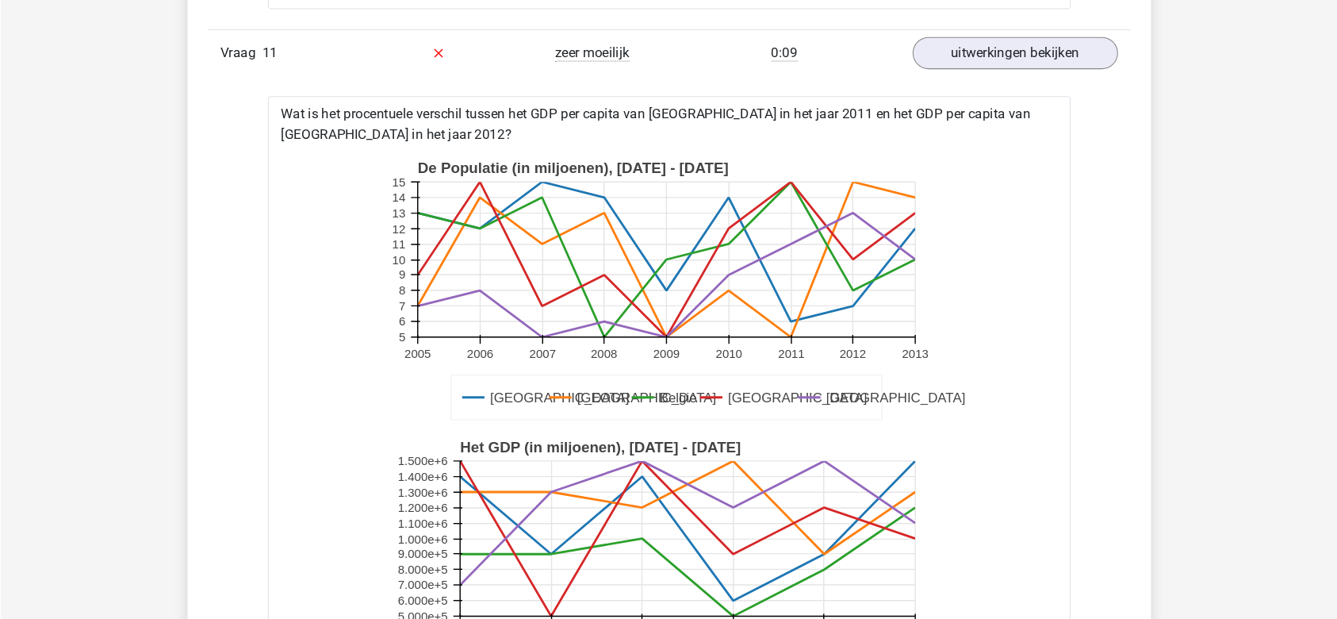
scroll to position [6324, 0]
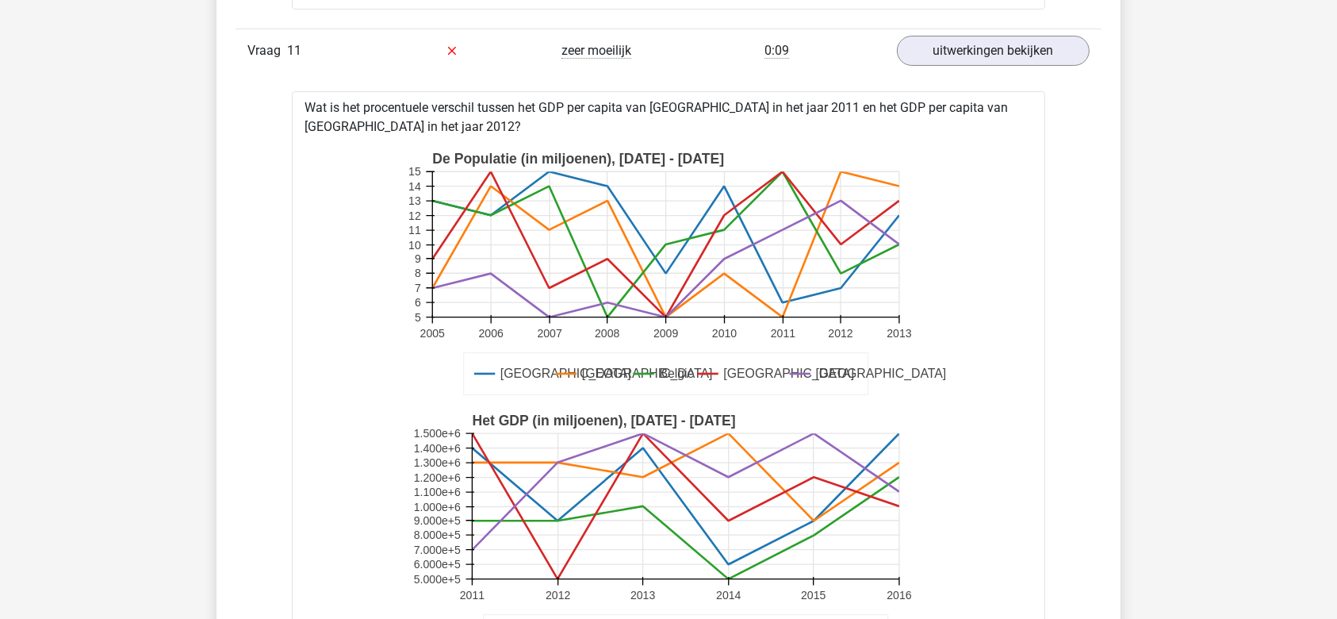
drag, startPoint x: 1187, startPoint y: 15, endPoint x: 247, endPoint y: 392, distance: 1013.1
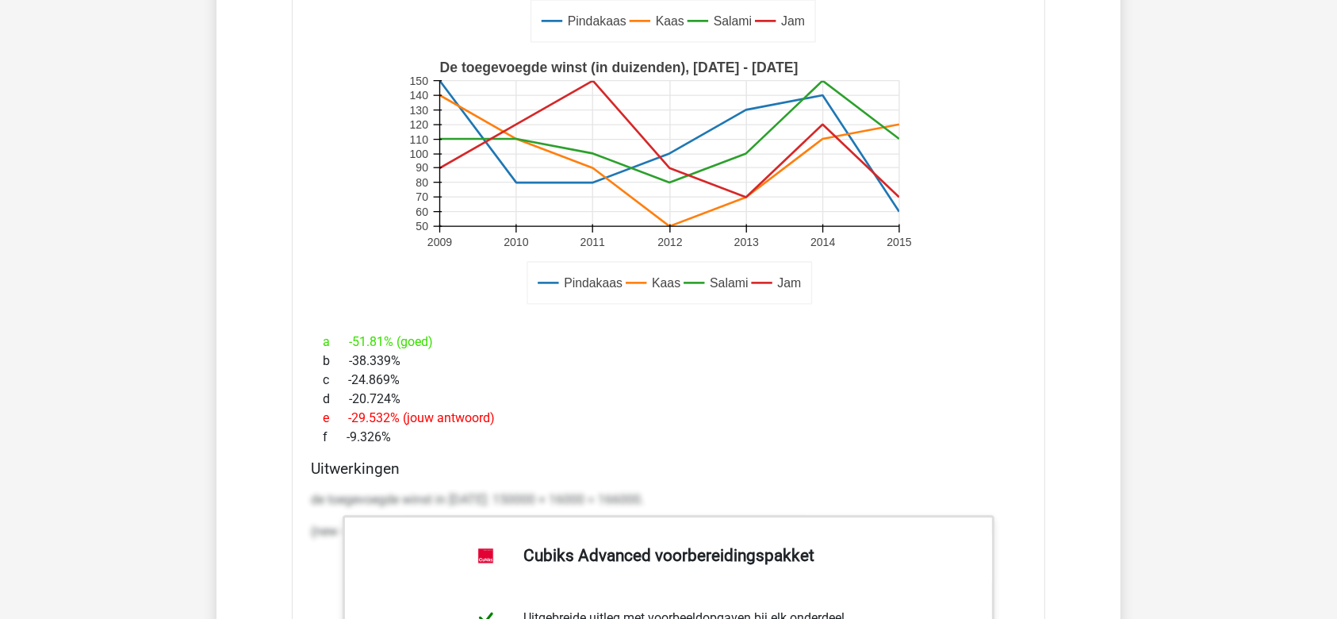
scroll to position [3787, 0]
